Goal: Task Accomplishment & Management: Manage account settings

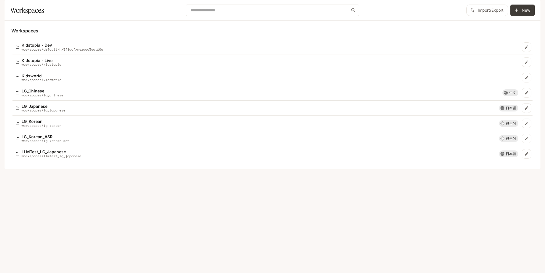
click at [530, 10] on img "button" at bounding box center [533, 8] width 8 height 8
click at [468, 44] on span "Billing" at bounding box center [496, 42] width 73 height 6
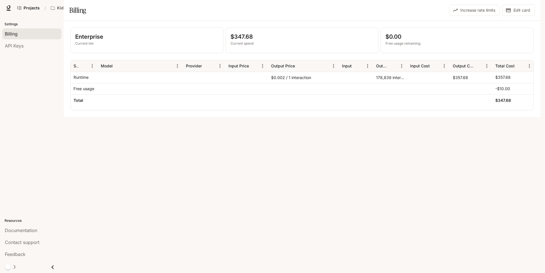
click at [388, 83] on div "178,839 interactions" at bounding box center [390, 77] width 34 height 11
drag, startPoint x: 388, startPoint y: 92, endPoint x: 358, endPoint y: 177, distance: 89.7
click at [358, 117] on div "Enterprise Current tier $347.68 Current spend $0.00 Free usage remaining Servic…" at bounding box center [302, 69] width 477 height 96
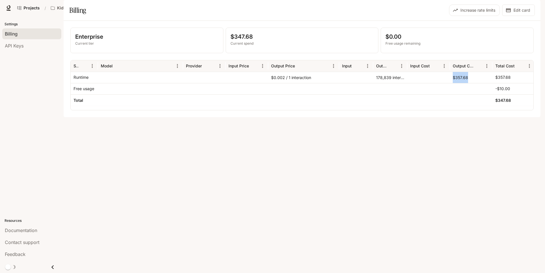
drag, startPoint x: 450, startPoint y: 94, endPoint x: 477, endPoint y: 93, distance: 26.7
click at [477, 83] on div "$357.68" at bounding box center [471, 77] width 43 height 11
click at [432, 117] on div "Enterprise Current tier $347.68 Current spend $0.00 Free usage remaining Servic…" at bounding box center [302, 69] width 477 height 96
click at [389, 83] on div "178,839 interactions" at bounding box center [389, 77] width 34 height 11
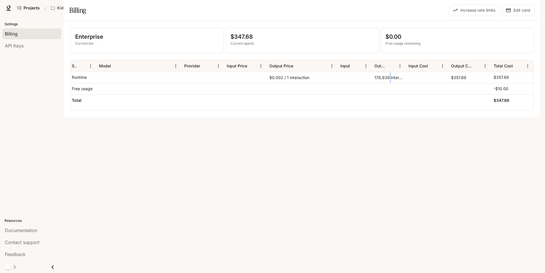
click at [389, 83] on div "178,839 interactions" at bounding box center [389, 77] width 34 height 11
drag, startPoint x: 389, startPoint y: 93, endPoint x: 404, endPoint y: 163, distance: 72.0
click at [404, 117] on div "Enterprise Current tier $347.68 Current spend $0.00 Free usage remaining Servic…" at bounding box center [302, 69] width 477 height 96
